Goal: Task Accomplishment & Management: Manage account settings

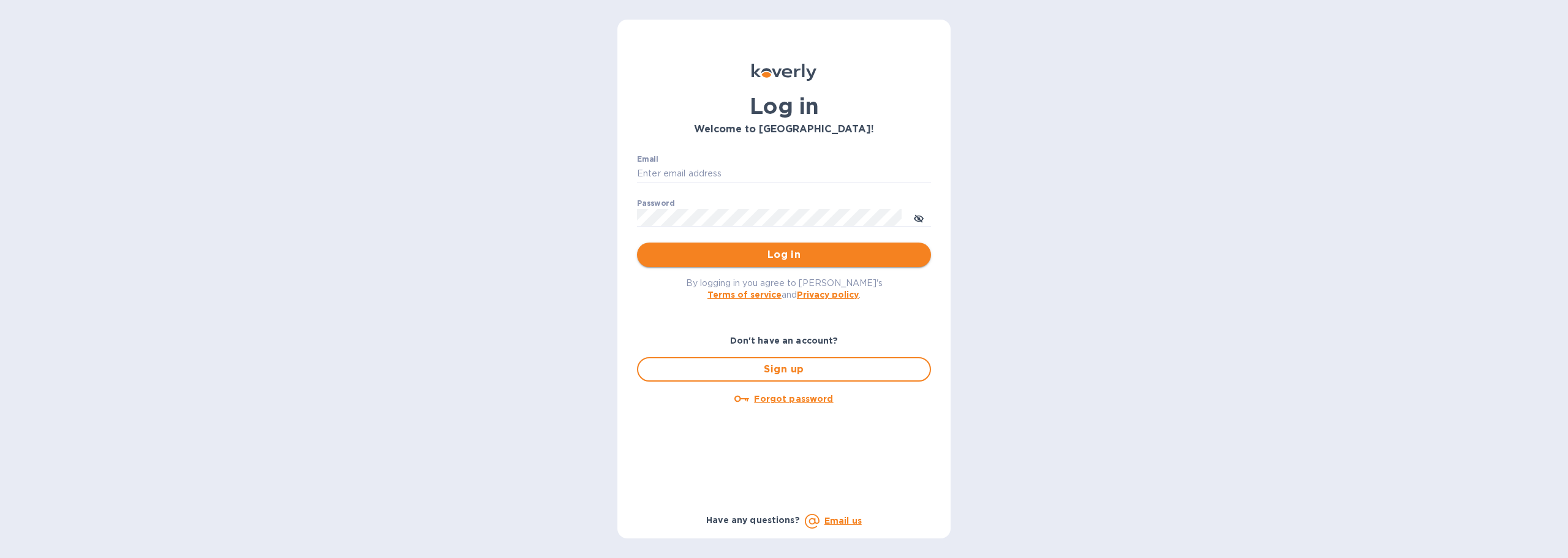
type input "[EMAIL_ADDRESS][DOMAIN_NAME]"
click at [752, 252] on span "Log in" at bounding box center [784, 255] width 275 height 15
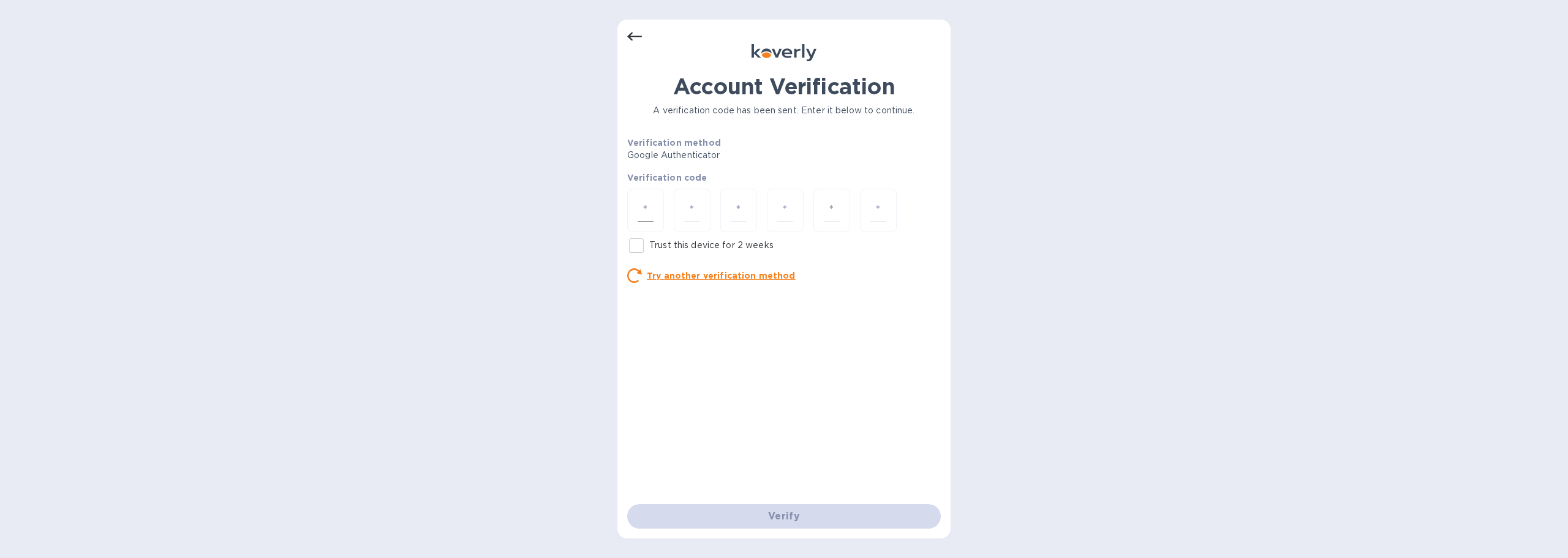
click at [650, 218] on input "number" at bounding box center [646, 210] width 16 height 23
type input "7"
type input "2"
type input "3"
type input "1"
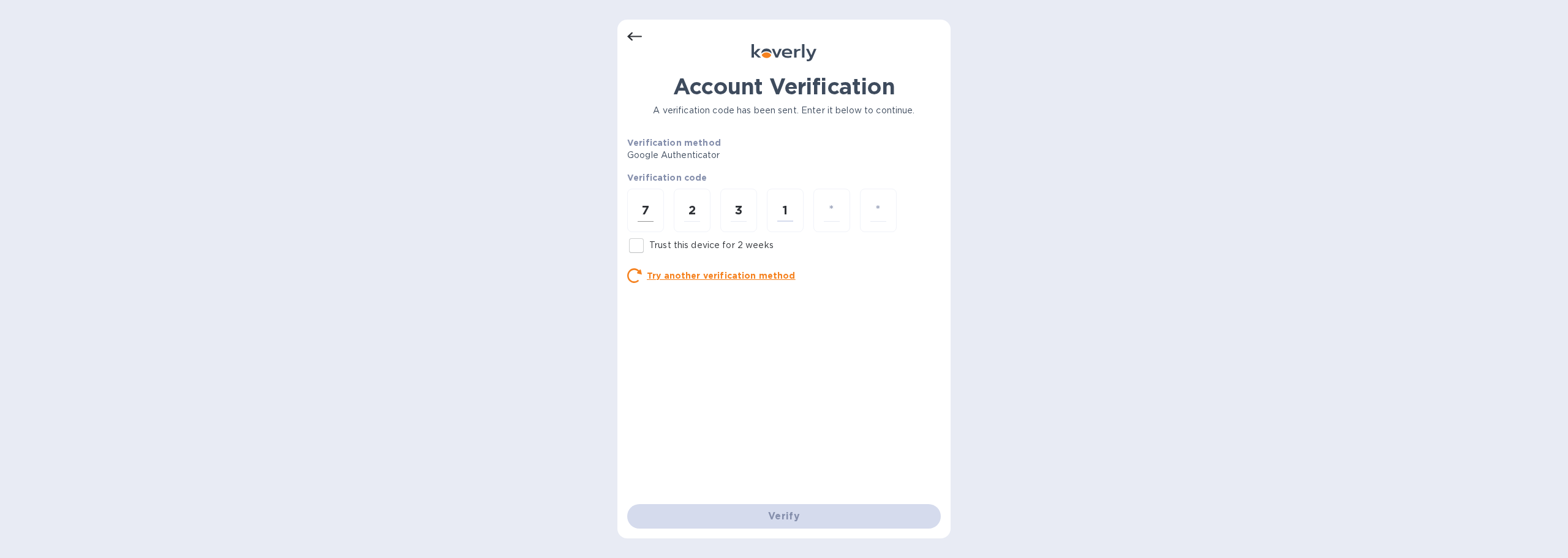
type input "9"
type input "3"
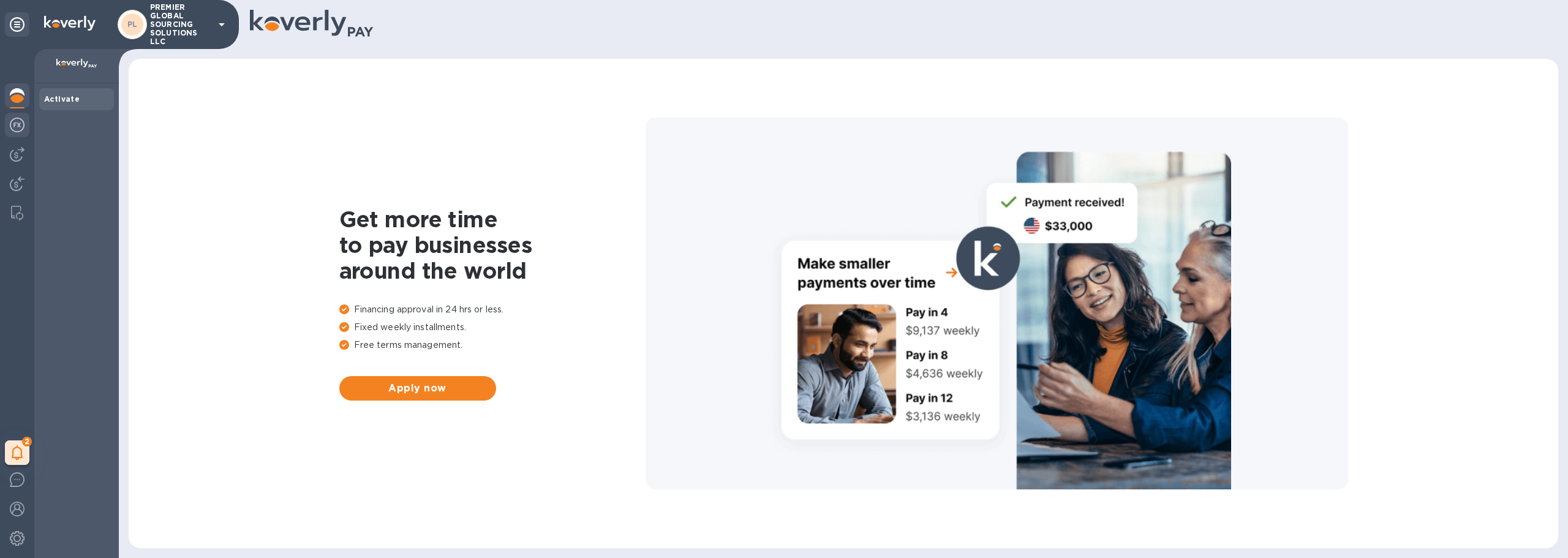
click at [10, 129] on img at bounding box center [17, 125] width 15 height 15
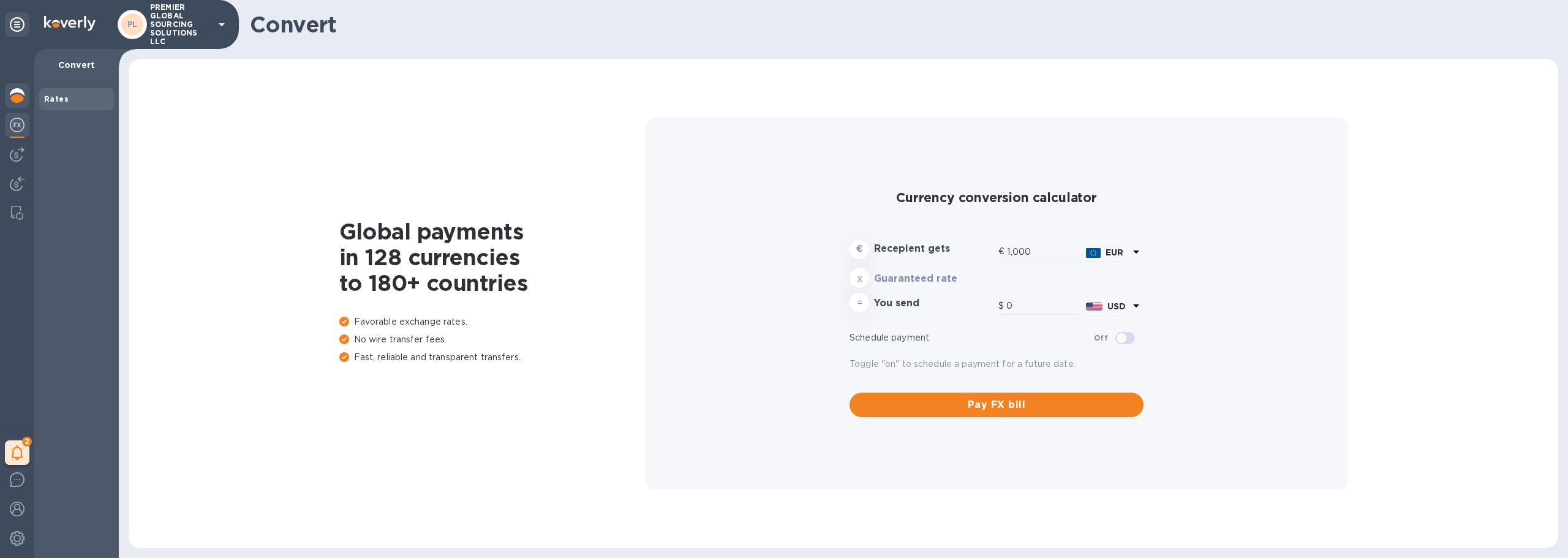
type input "1,180.39"
click at [16, 99] on img at bounding box center [17, 96] width 15 height 15
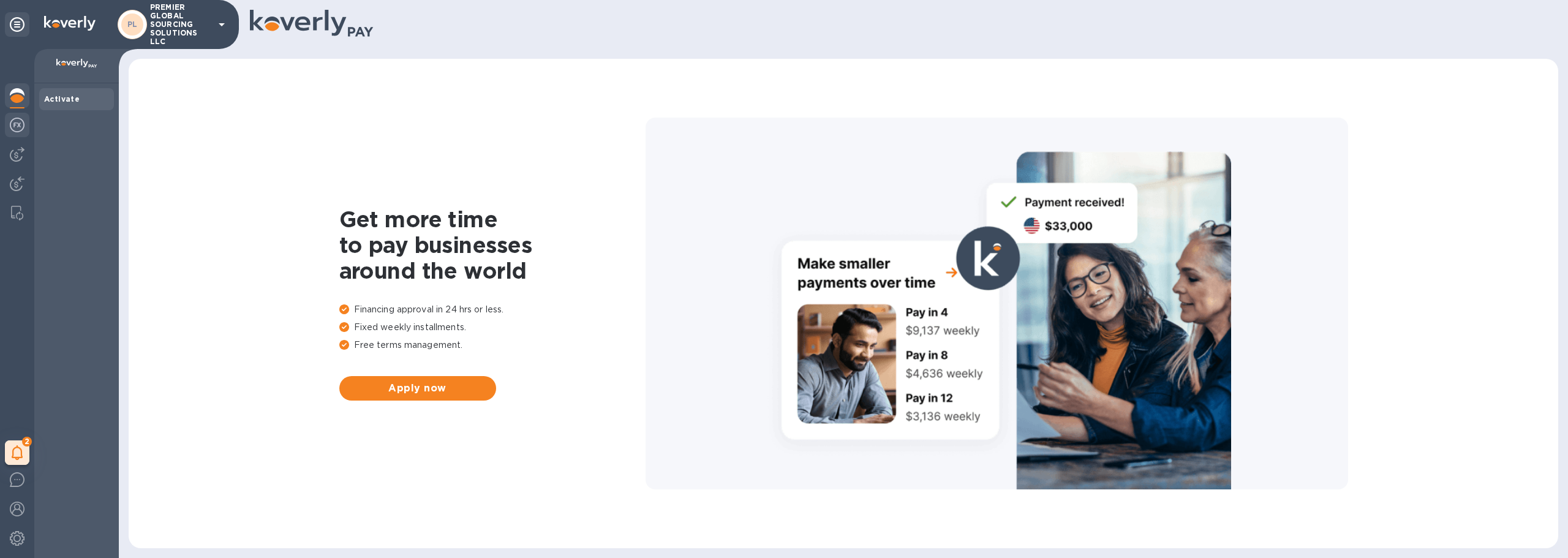
click at [20, 136] on div at bounding box center [17, 126] width 25 height 27
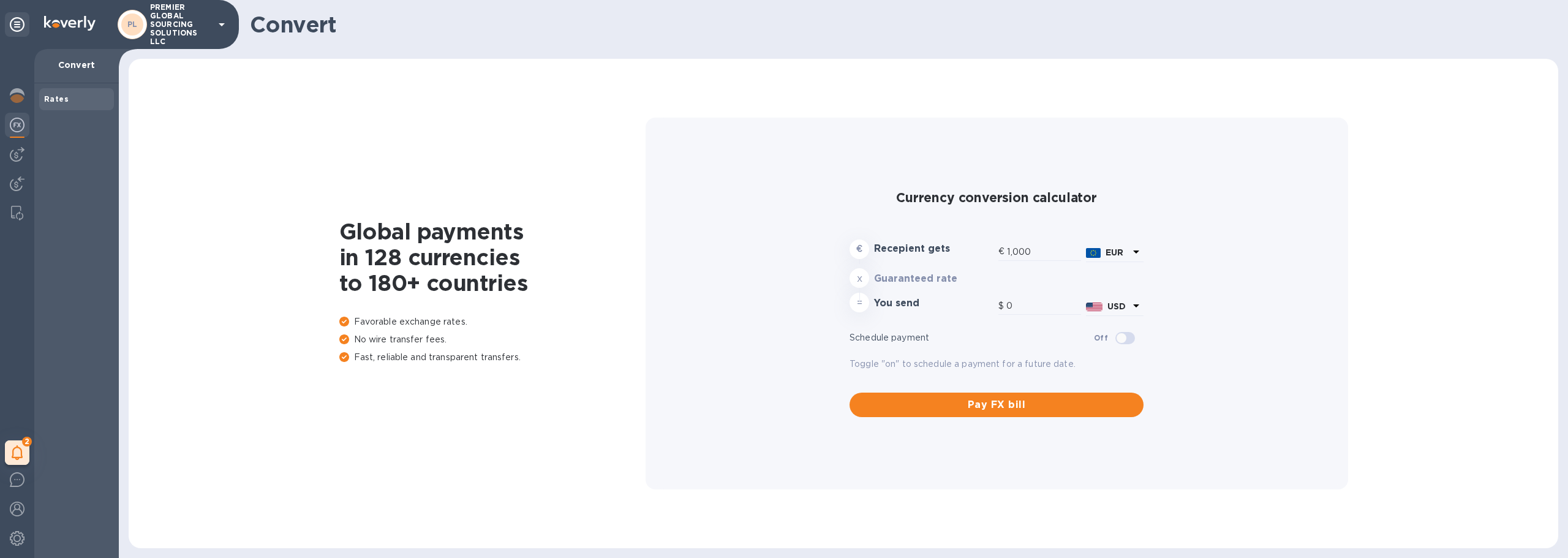
type input "1,180.39"
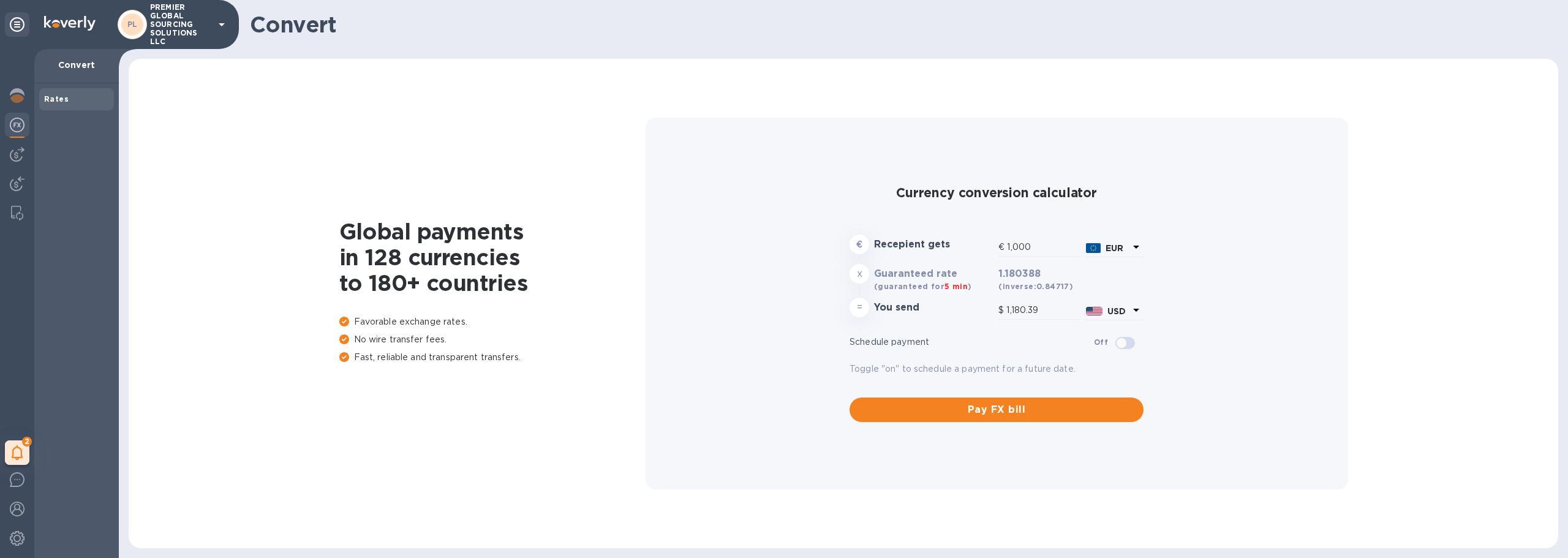
click at [84, 105] on div "Rates" at bounding box center [77, 99] width 65 height 12
click at [24, 158] on img at bounding box center [17, 155] width 15 height 15
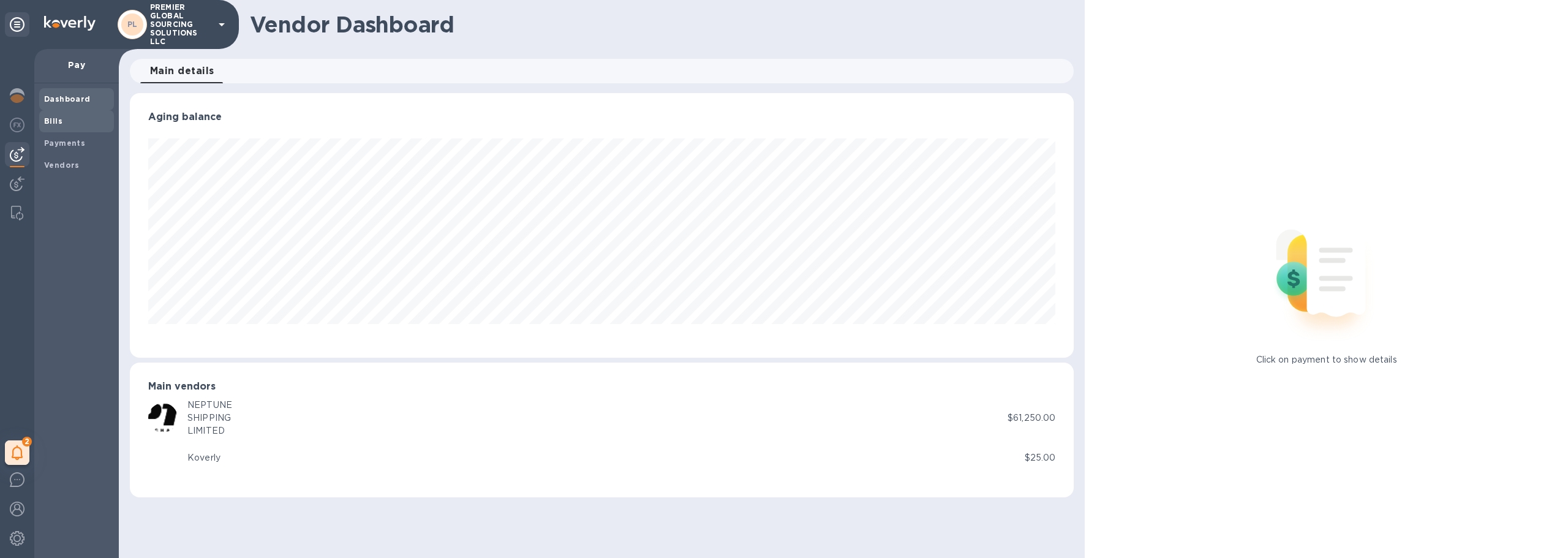
click at [73, 117] on span "Bills" at bounding box center [77, 121] width 65 height 12
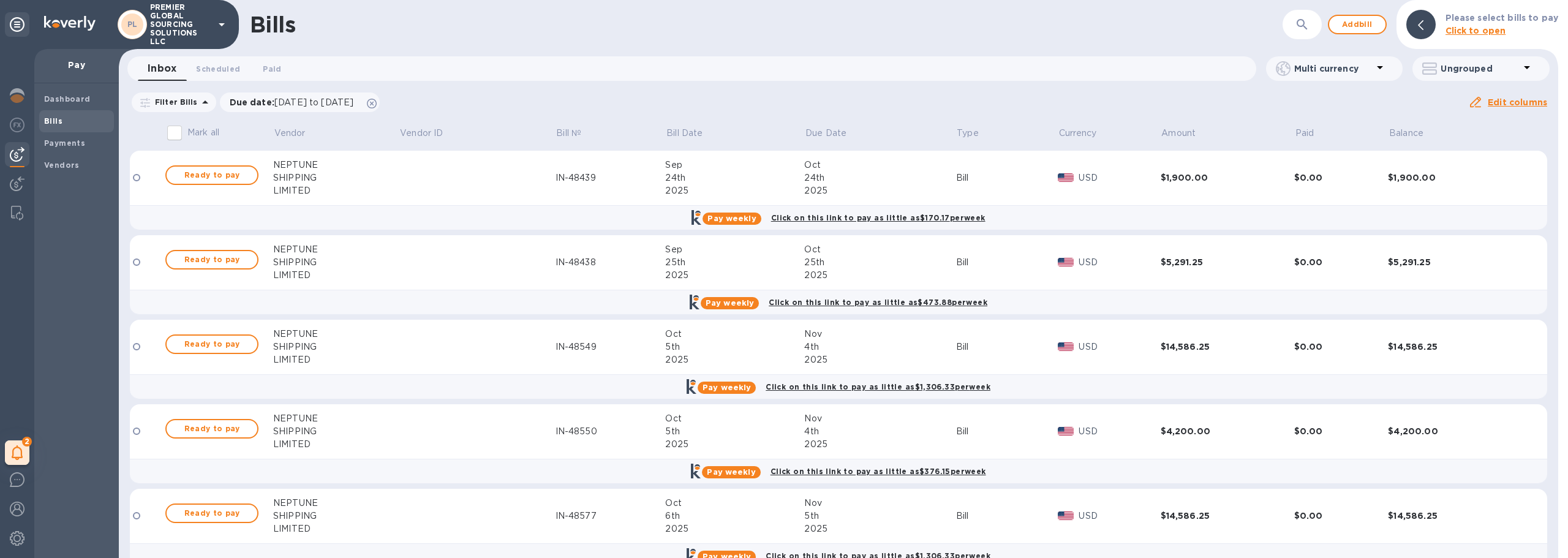
click at [144, 251] on td at bounding box center [147, 263] width 34 height 55
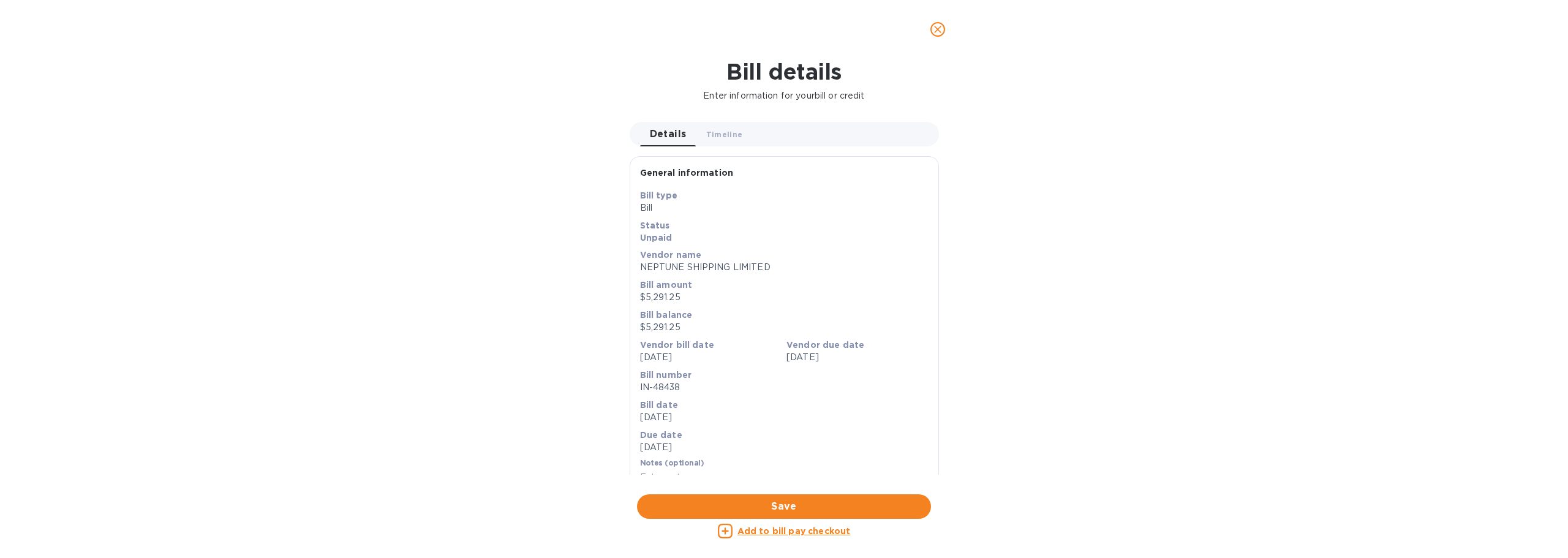
click at [942, 23] on span "close" at bounding box center [938, 29] width 15 height 15
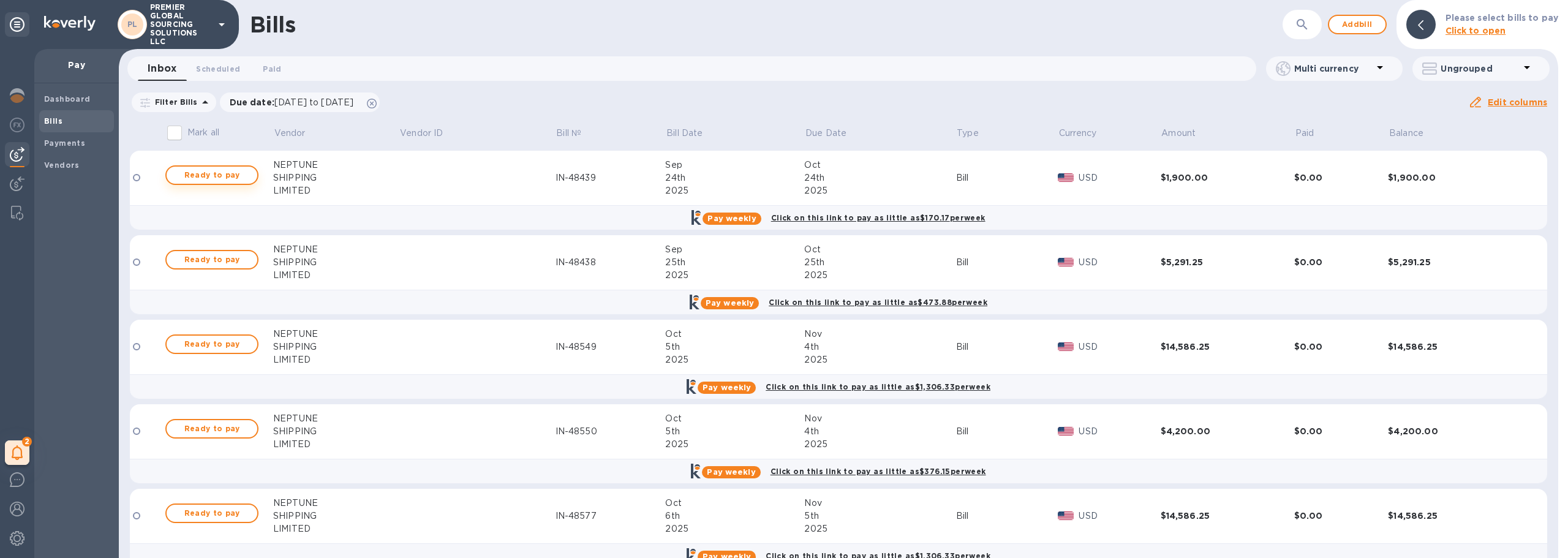
click at [216, 176] on span "Ready to pay" at bounding box center [212, 175] width 71 height 15
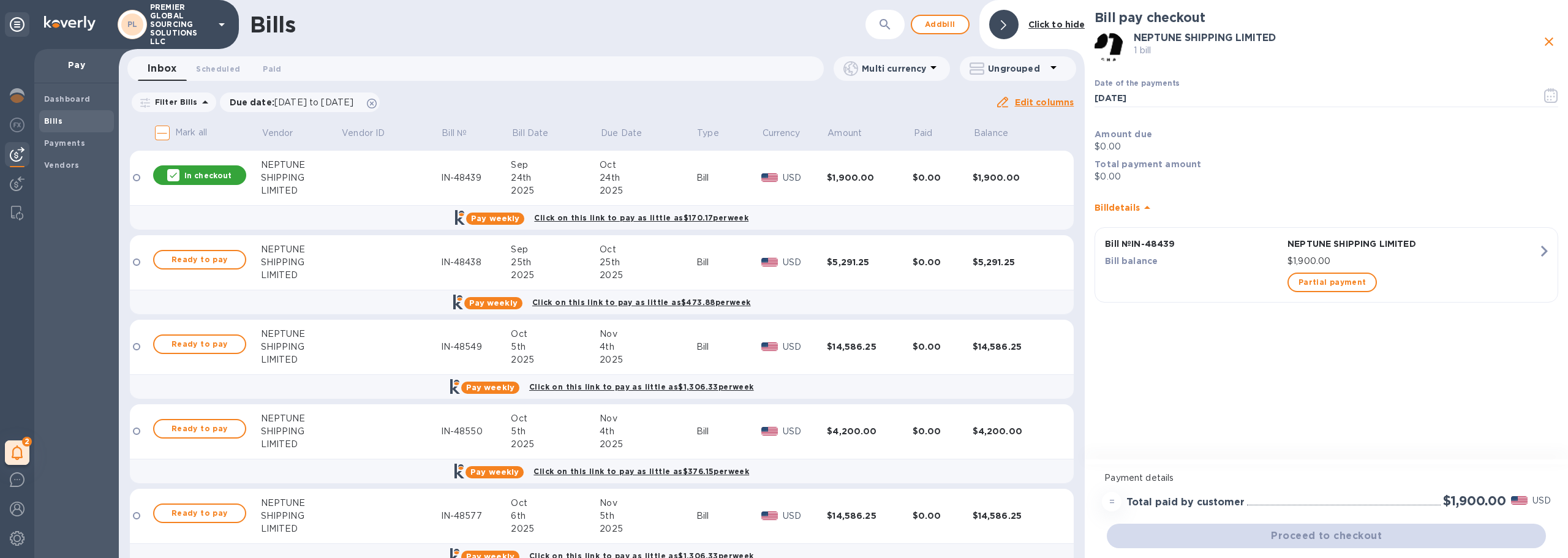
click at [227, 248] on div "Ready to pay" at bounding box center [200, 260] width 98 height 25
click at [222, 260] on span "Ready to pay" at bounding box center [200, 260] width 71 height 15
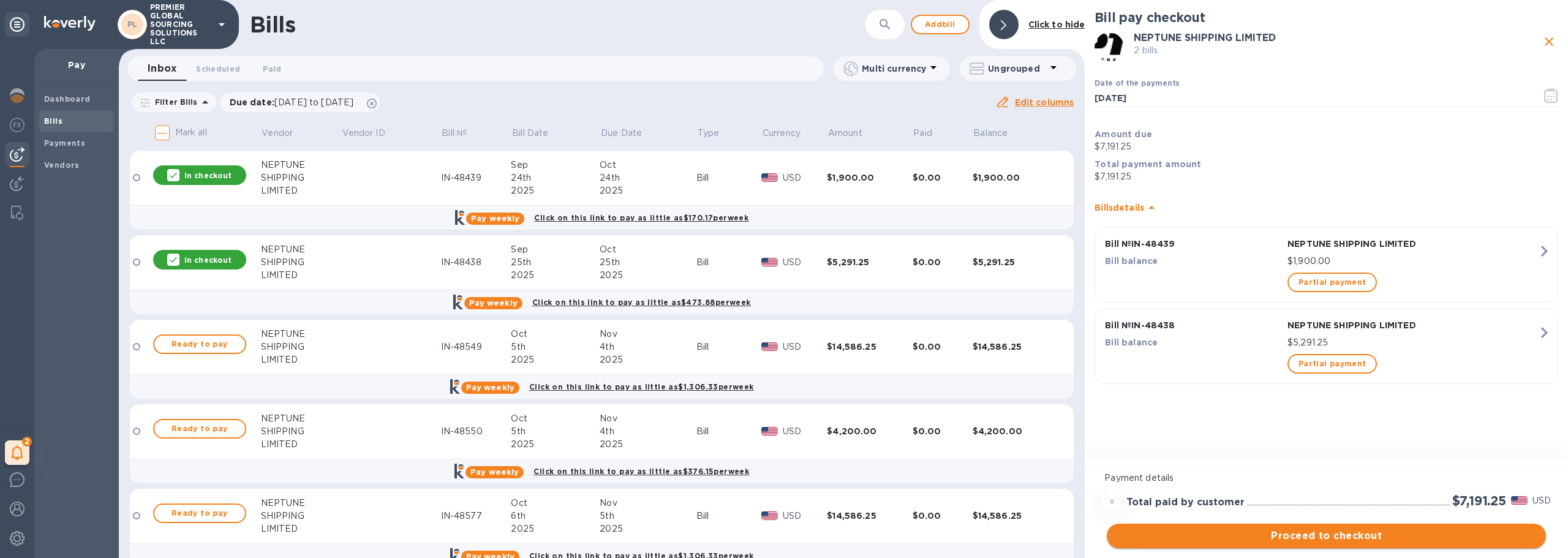
click at [1370, 530] on span "Proceed to checkout" at bounding box center [1326, 536] width 419 height 15
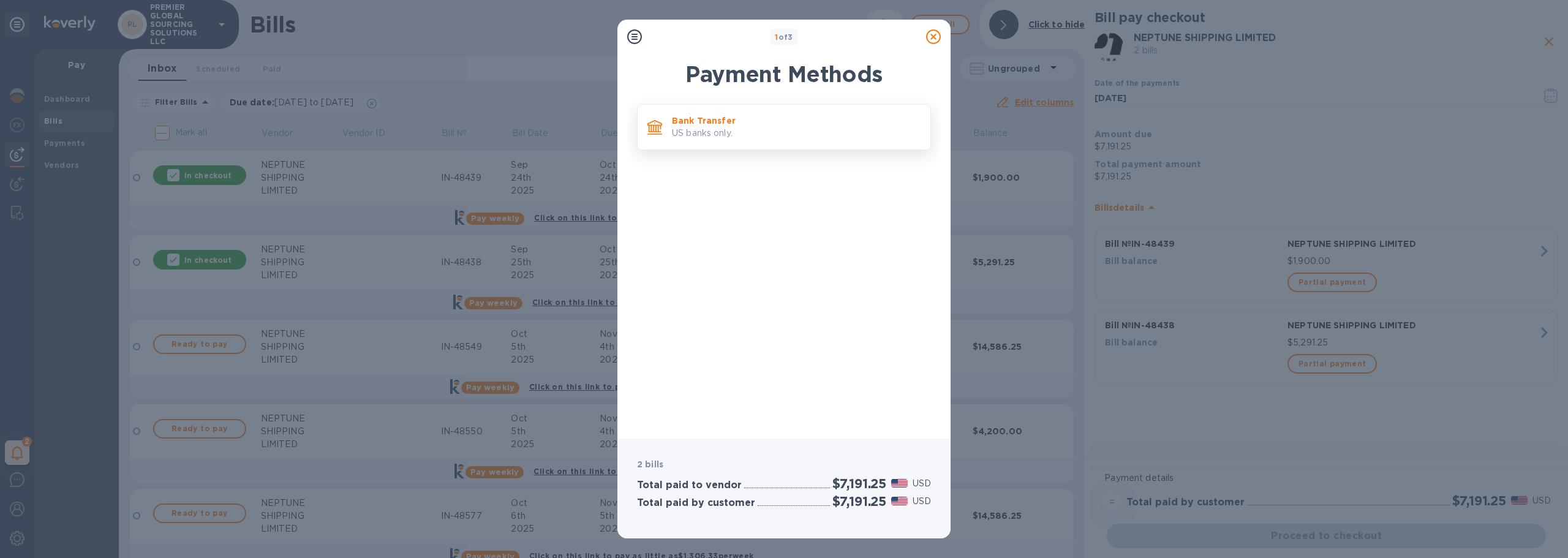
click at [828, 140] on div "Bank Transfer US banks only." at bounding box center [797, 127] width 259 height 35
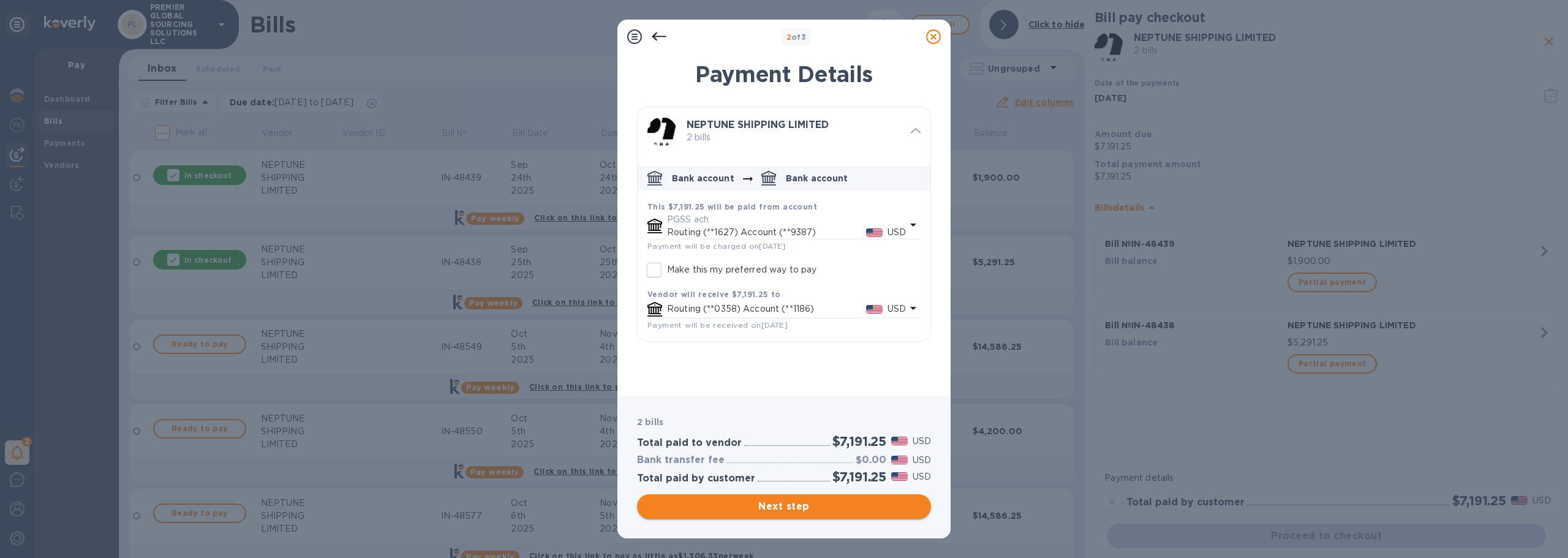
drag, startPoint x: 820, startPoint y: 489, endPoint x: 822, endPoint y: 503, distance: 14.1
click at [820, 493] on div "2 bills Total paid to vendor $7,191.25 USD Bank transfer fee $0.00 USD Total pa…" at bounding box center [784, 467] width 299 height 108
click at [824, 503] on span "Next step" at bounding box center [784, 506] width 275 height 15
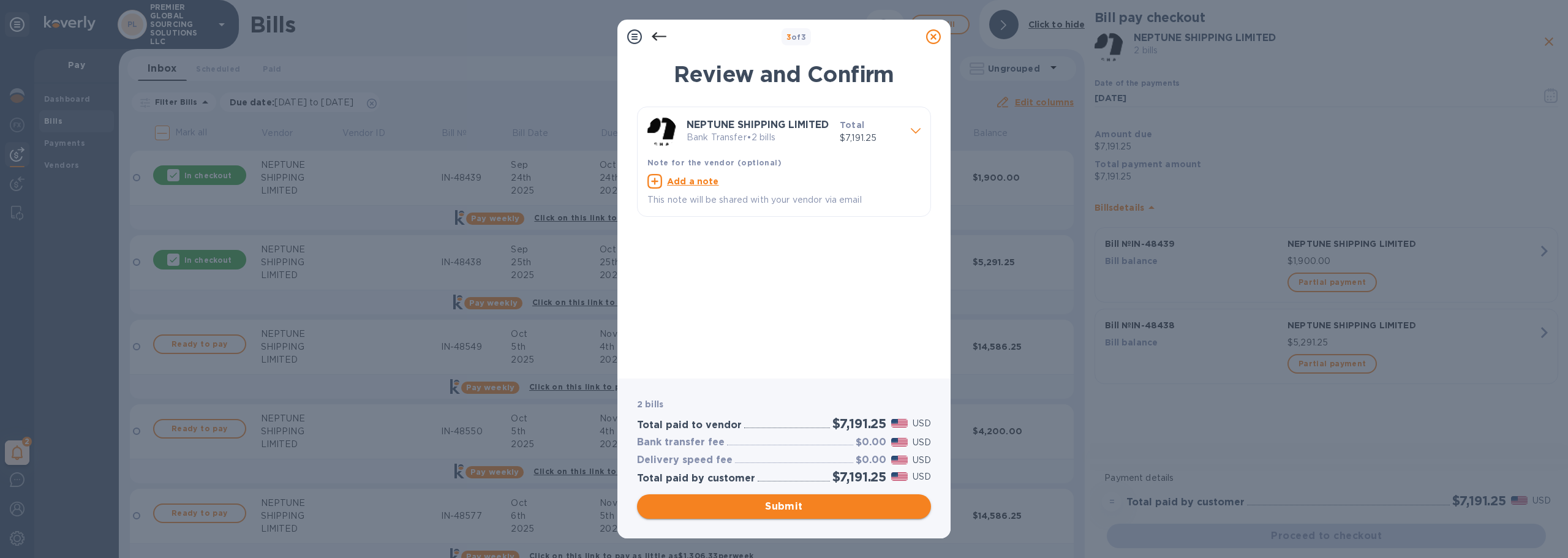
click at [839, 499] on button "Submit" at bounding box center [784, 506] width 294 height 25
